Goal: Task Accomplishment & Management: Manage account settings

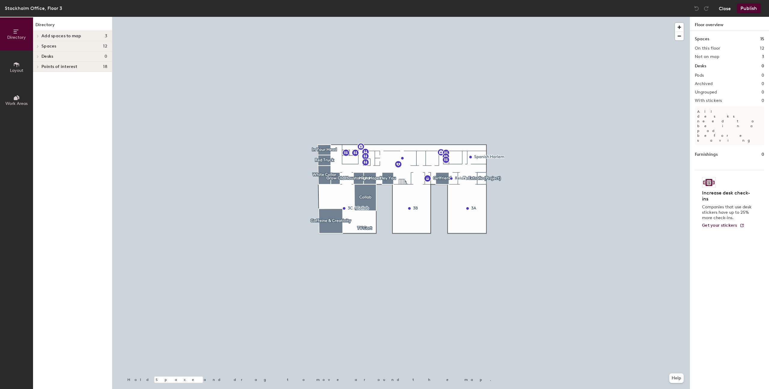
click at [513, 10] on button "Close" at bounding box center [725, 9] width 12 height 10
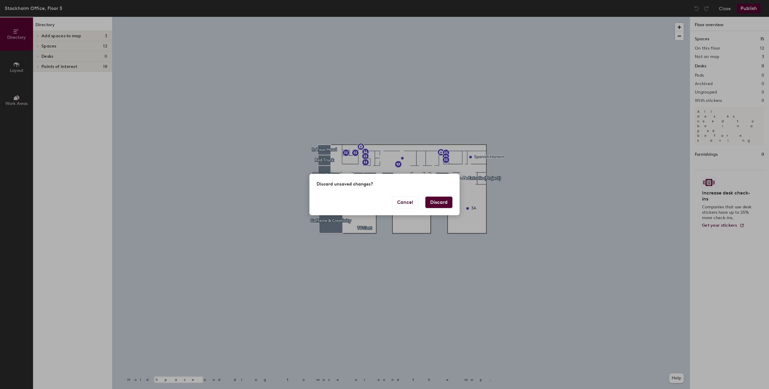
click at [435, 202] on button "Discard" at bounding box center [438, 201] width 27 height 11
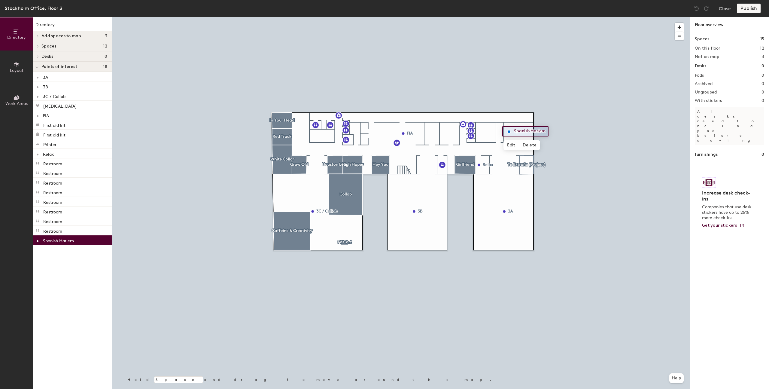
click at [42, 46] on span "Spaces" at bounding box center [48, 46] width 15 height 5
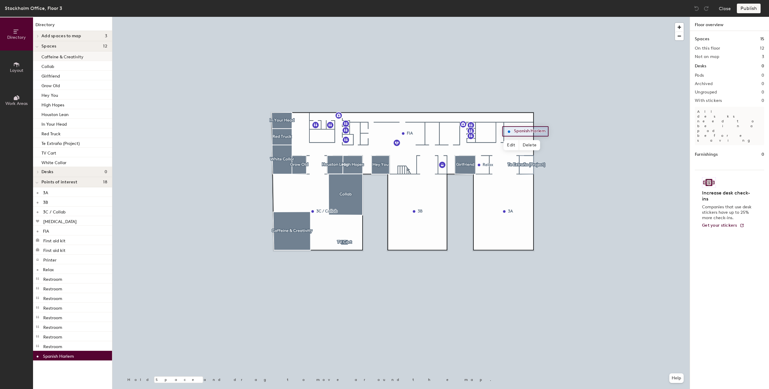
click at [507, 17] on div at bounding box center [400, 17] width 577 height 0
click at [36, 41] on div at bounding box center [37, 46] width 8 height 10
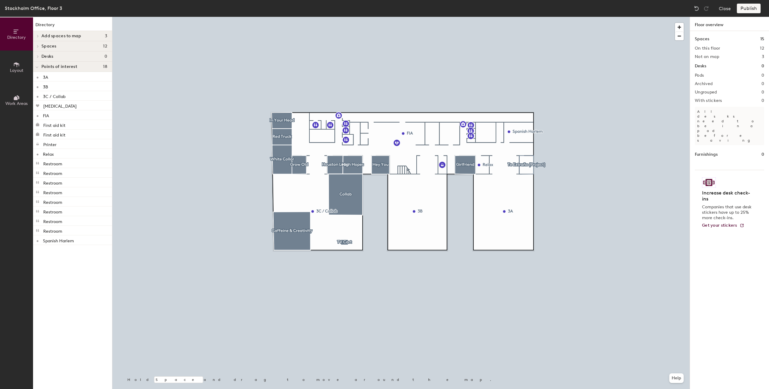
click at [37, 36] on icon at bounding box center [38, 36] width 2 height 3
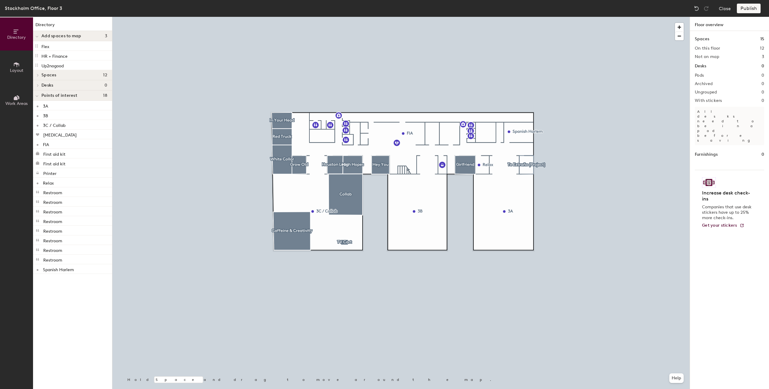
click at [37, 36] on icon at bounding box center [36, 36] width 3 height 2
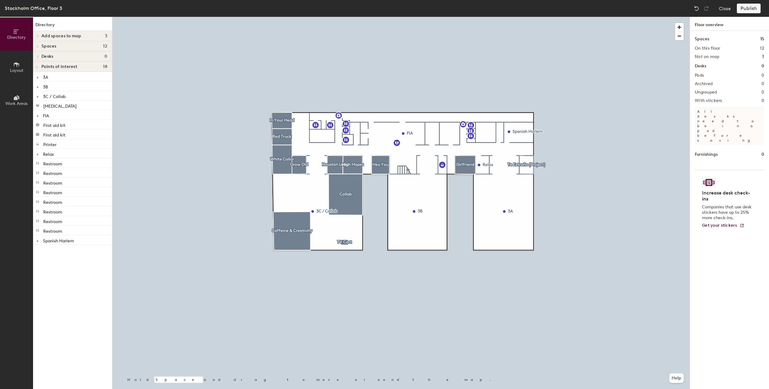
click at [37, 36] on icon at bounding box center [38, 36] width 2 height 3
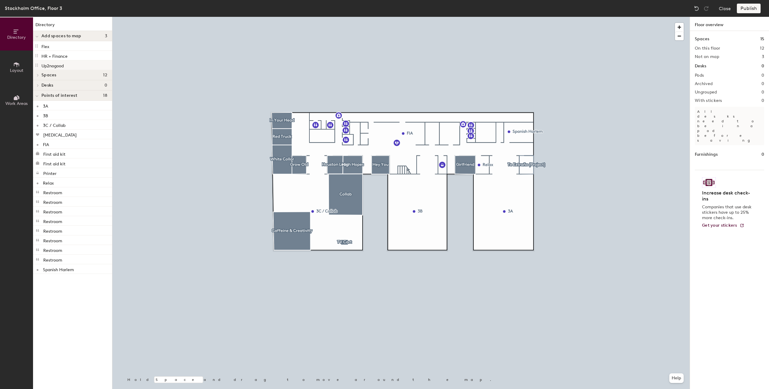
click at [56, 64] on p "Up2nogood" at bounding box center [52, 65] width 22 height 7
click at [488, 133] on div "Directory Layout Work Areas Directory Add spaces to map 3 Flex HR + Finance Up2…" at bounding box center [384, 203] width 769 height 372
click at [54, 67] on p "Up2nogood" at bounding box center [52, 65] width 22 height 7
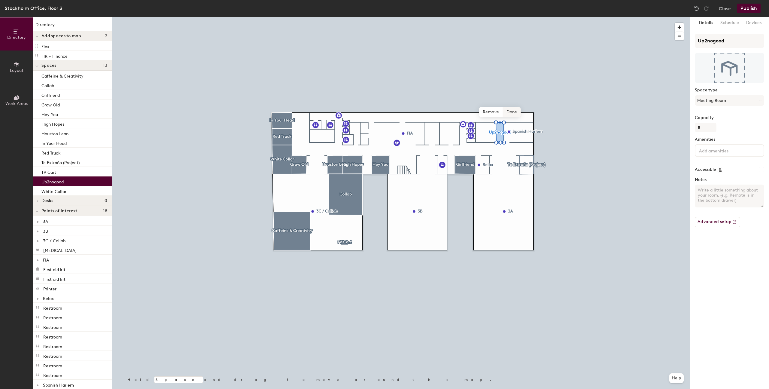
click at [514, 114] on span "Done" at bounding box center [512, 112] width 18 height 10
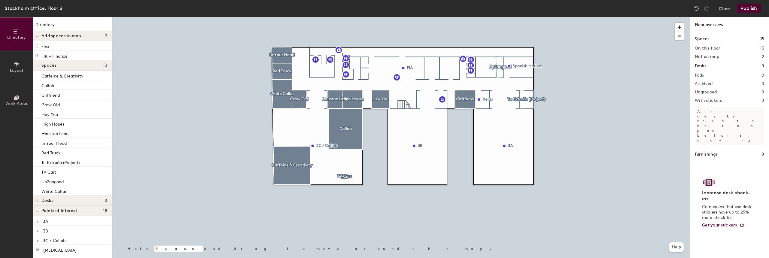
click at [751, 6] on button "Publish" at bounding box center [749, 9] width 24 height 10
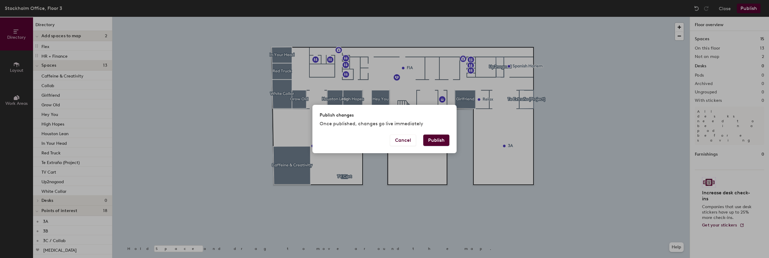
click at [439, 139] on button "Publish" at bounding box center [436, 140] width 26 height 11
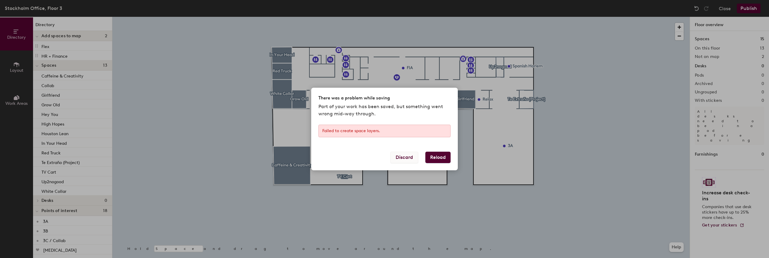
click at [396, 156] on button "Discard" at bounding box center [404, 157] width 28 height 11
